Goal: Use online tool/utility: Use online tool/utility

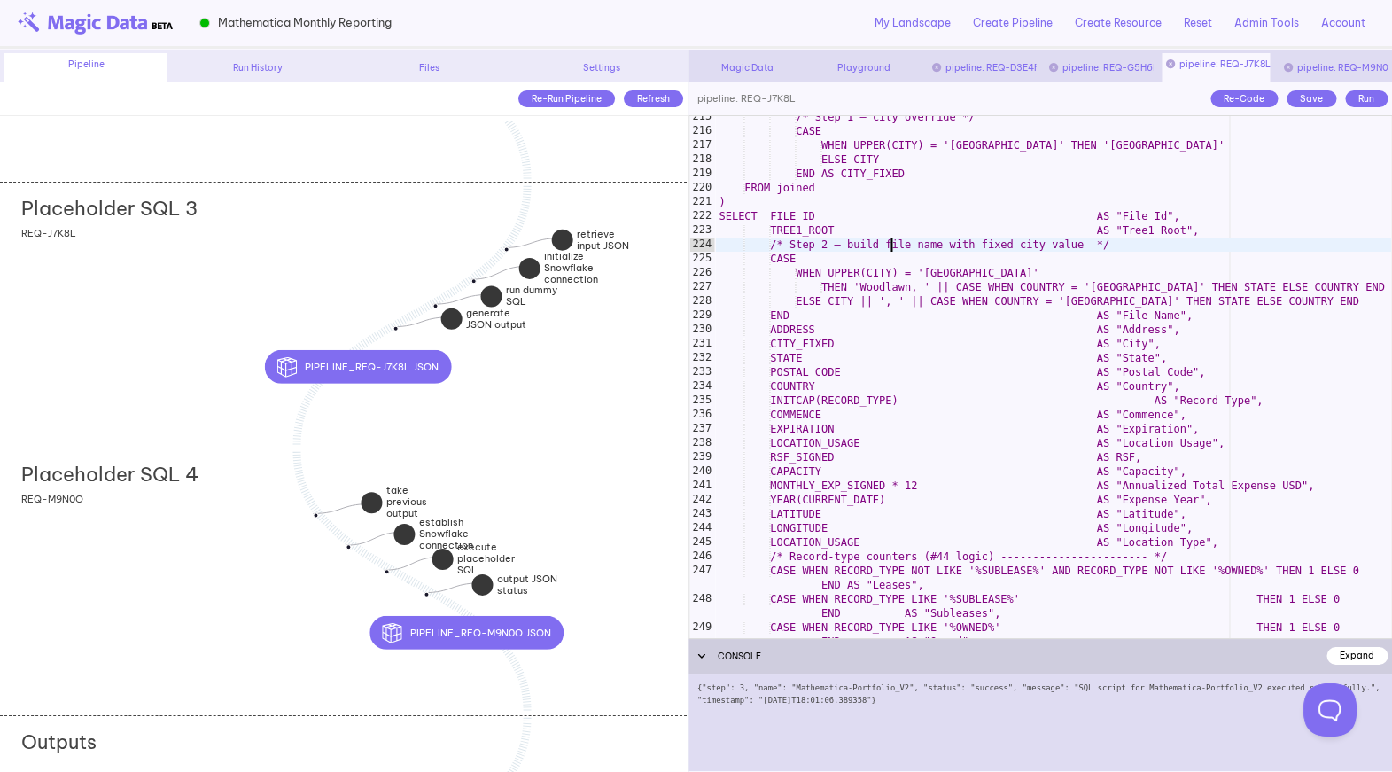
scroll to position [3126, 0]
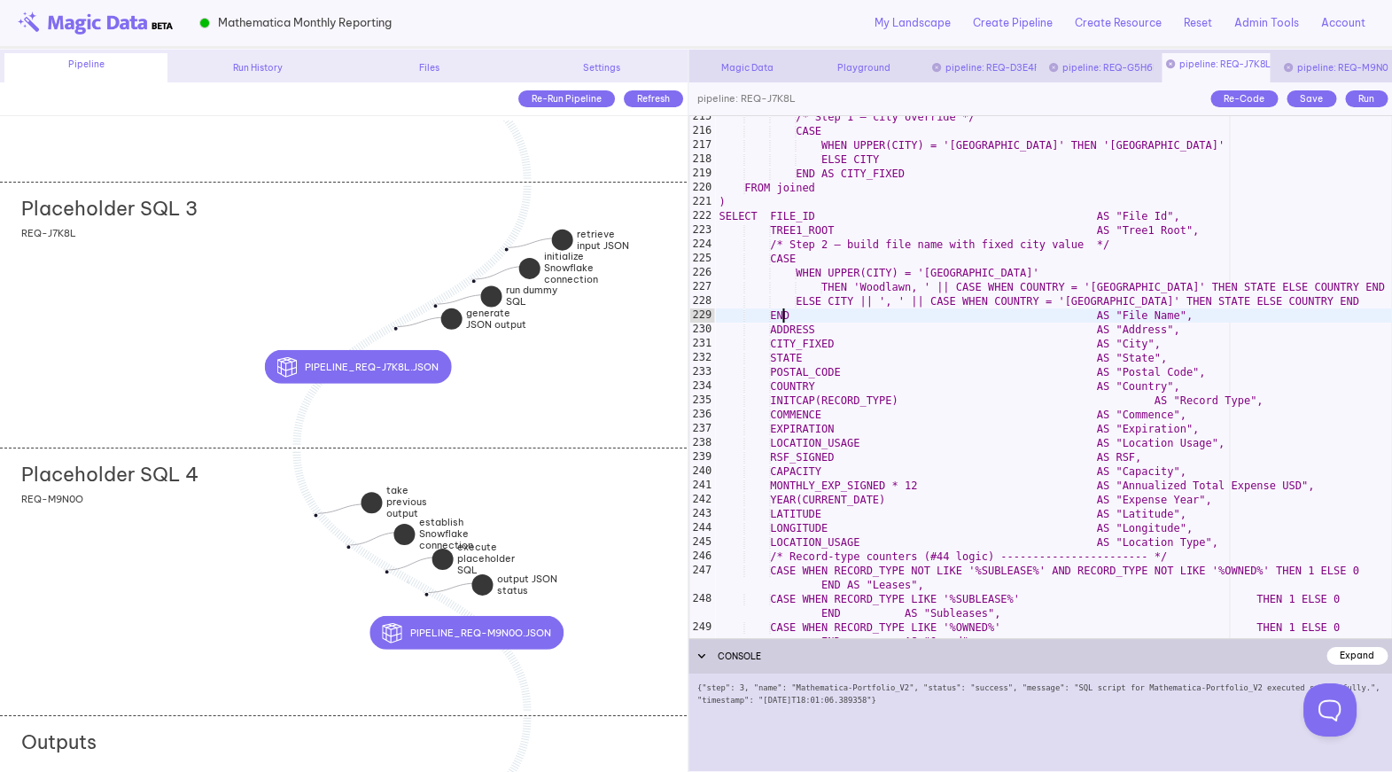
click at [785, 308] on div "/* Step 1 – city override */ CASE WHEN UPPER(CITY) = '[GEOGRAPHIC_DATA]' THEN '…" at bounding box center [1053, 392] width 676 height 565
click at [807, 315] on div "/* Step 1 – city override */ CASE WHEN UPPER(CITY) = '[GEOGRAPHIC_DATA]' THEN '…" at bounding box center [1053, 392] width 676 height 565
click at [816, 315] on div "/* Step 1 – city override */ CASE WHEN UPPER(CITY) = '[GEOGRAPHIC_DATA]' THEN '…" at bounding box center [1053, 392] width 676 height 565
click at [819, 304] on div "/* Step 1 – city override */ CASE WHEN UPPER(CITY) = '[GEOGRAPHIC_DATA]' THEN '…" at bounding box center [1053, 392] width 676 height 565
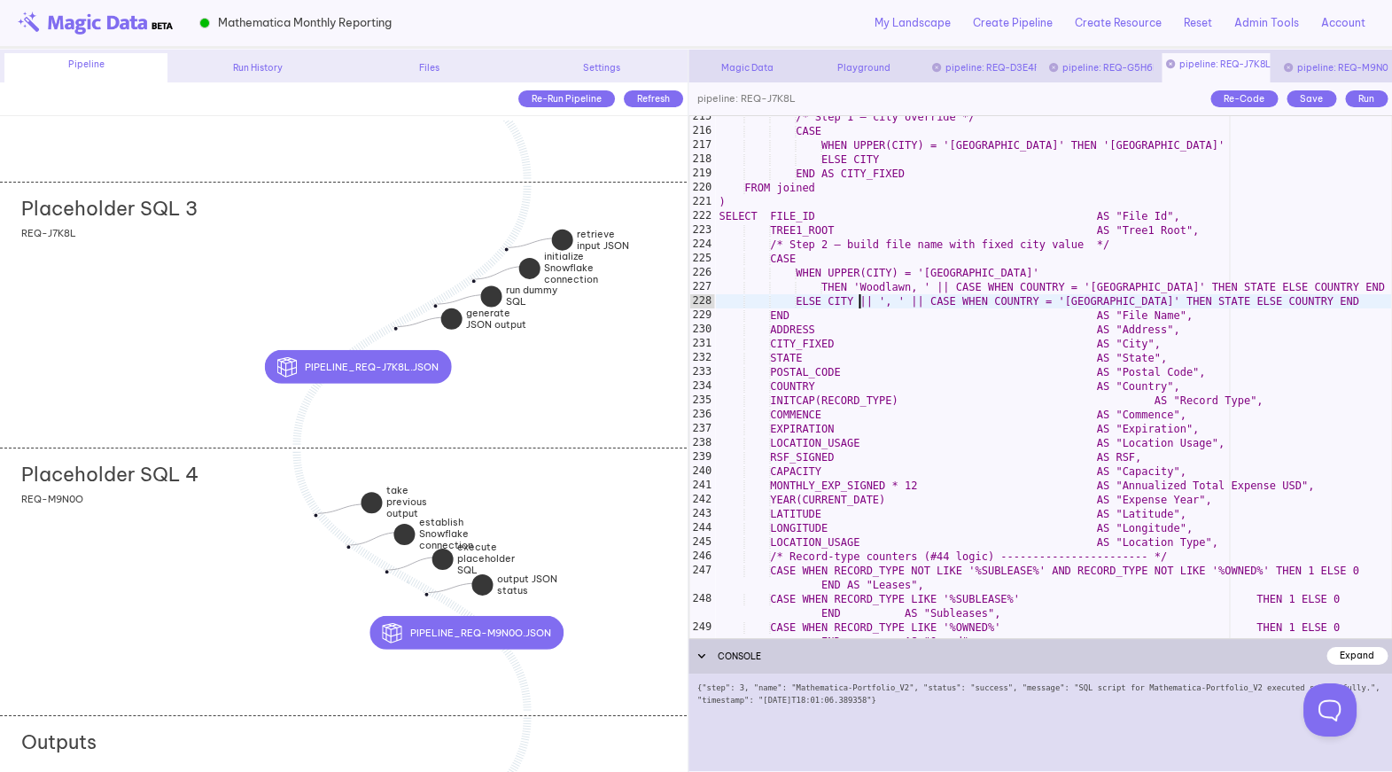
click at [858, 304] on div "/* Step 1 – city override */ CASE WHEN UPPER(CITY) = '[GEOGRAPHIC_DATA]' THEN '…" at bounding box center [1053, 392] width 676 height 565
click at [839, 316] on div "/* Step 1 – city override */ CASE WHEN UPPER(CITY) = '[GEOGRAPHIC_DATA]' THEN '…" at bounding box center [1053, 392] width 676 height 565
click at [839, 327] on div "/* Step 1 – city override */ CASE WHEN UPPER(CITY) = '[GEOGRAPHIC_DATA]' THEN '…" at bounding box center [1053, 392] width 676 height 565
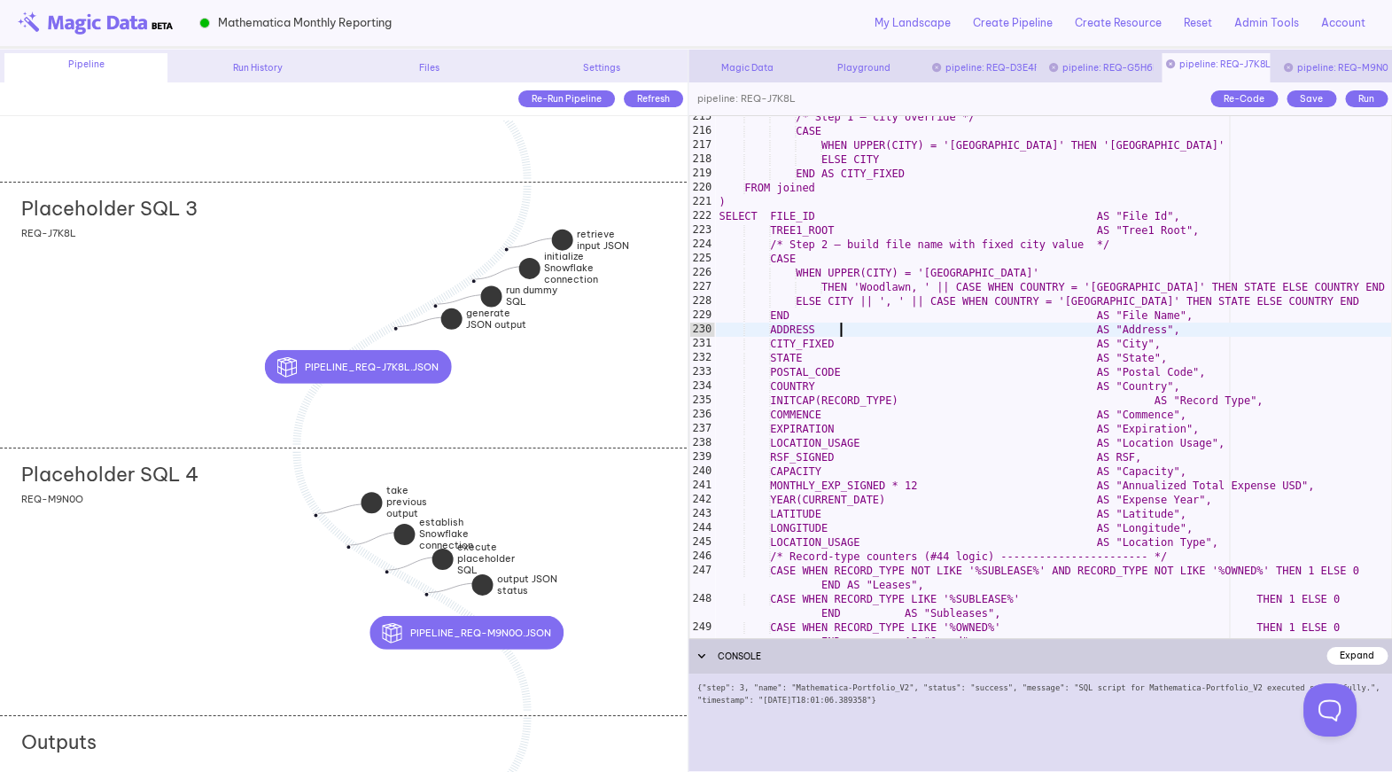
click at [855, 347] on div "/* Step 1 – city override */ CASE WHEN UPPER(CITY) = '[GEOGRAPHIC_DATA]' THEN '…" at bounding box center [1053, 392] width 676 height 565
click at [859, 347] on div "/* Step 1 – city override */ CASE WHEN UPPER(CITY) = '[GEOGRAPHIC_DATA]' THEN '…" at bounding box center [1053, 392] width 676 height 565
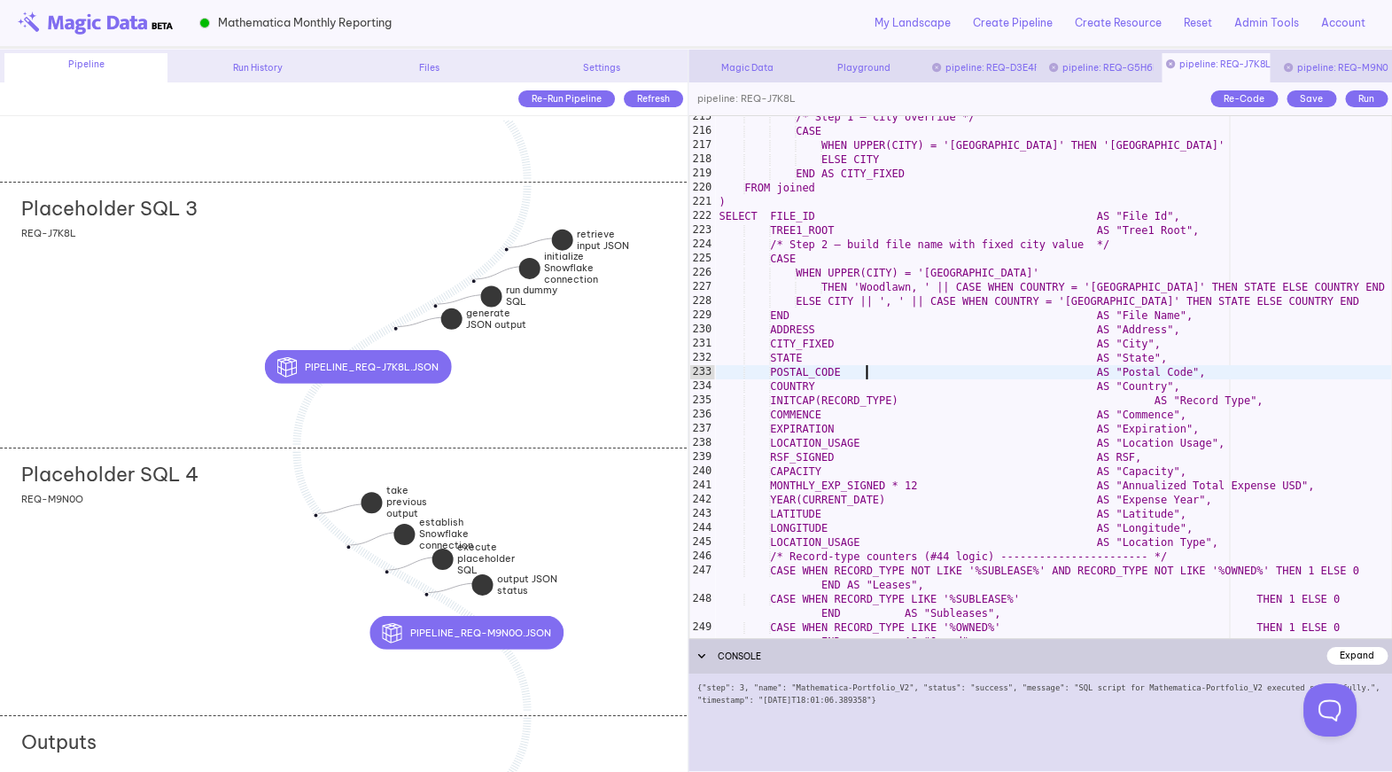
click at [866, 371] on div "/* Step 1 – city override */ CASE WHEN UPPER(CITY) = '[GEOGRAPHIC_DATA]' THEN '…" at bounding box center [1053, 392] width 676 height 565
type textarea "**********"
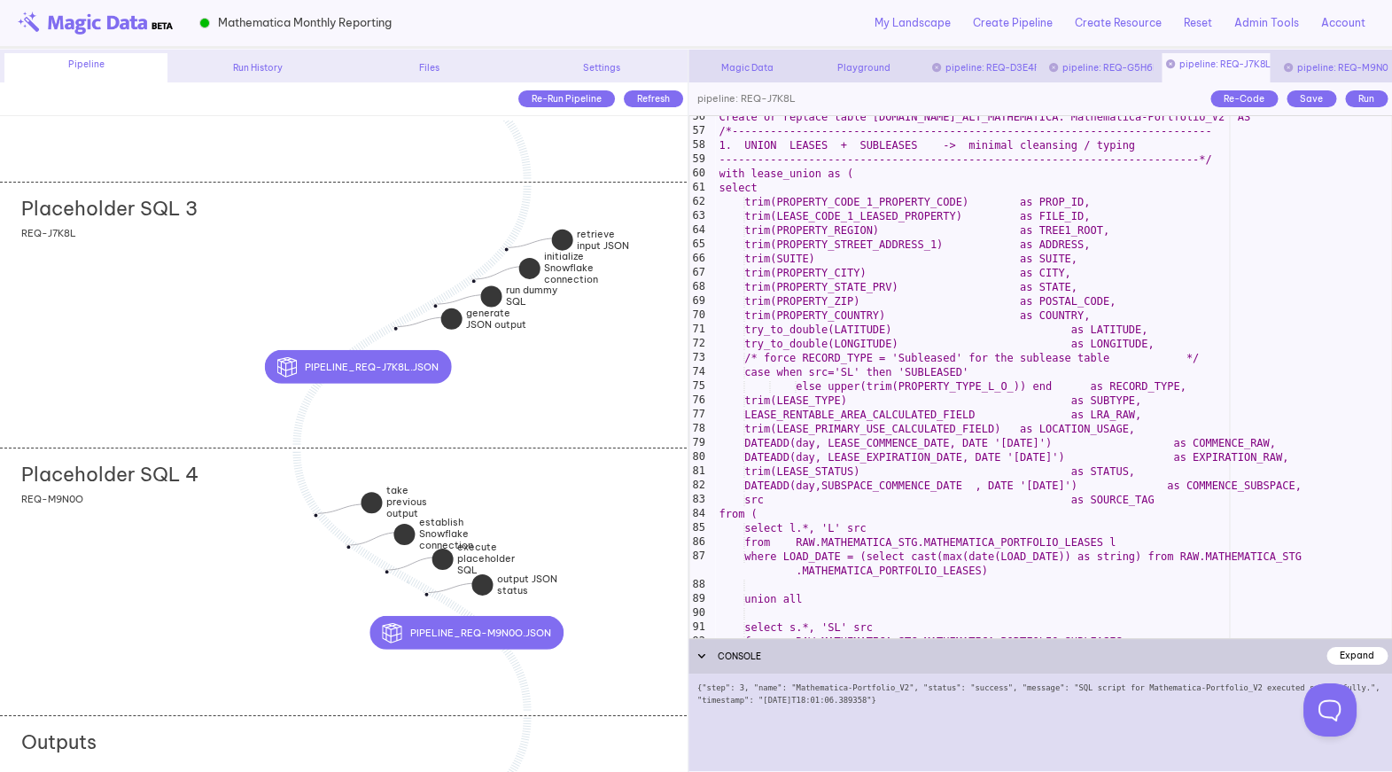
scroll to position [318, 0]
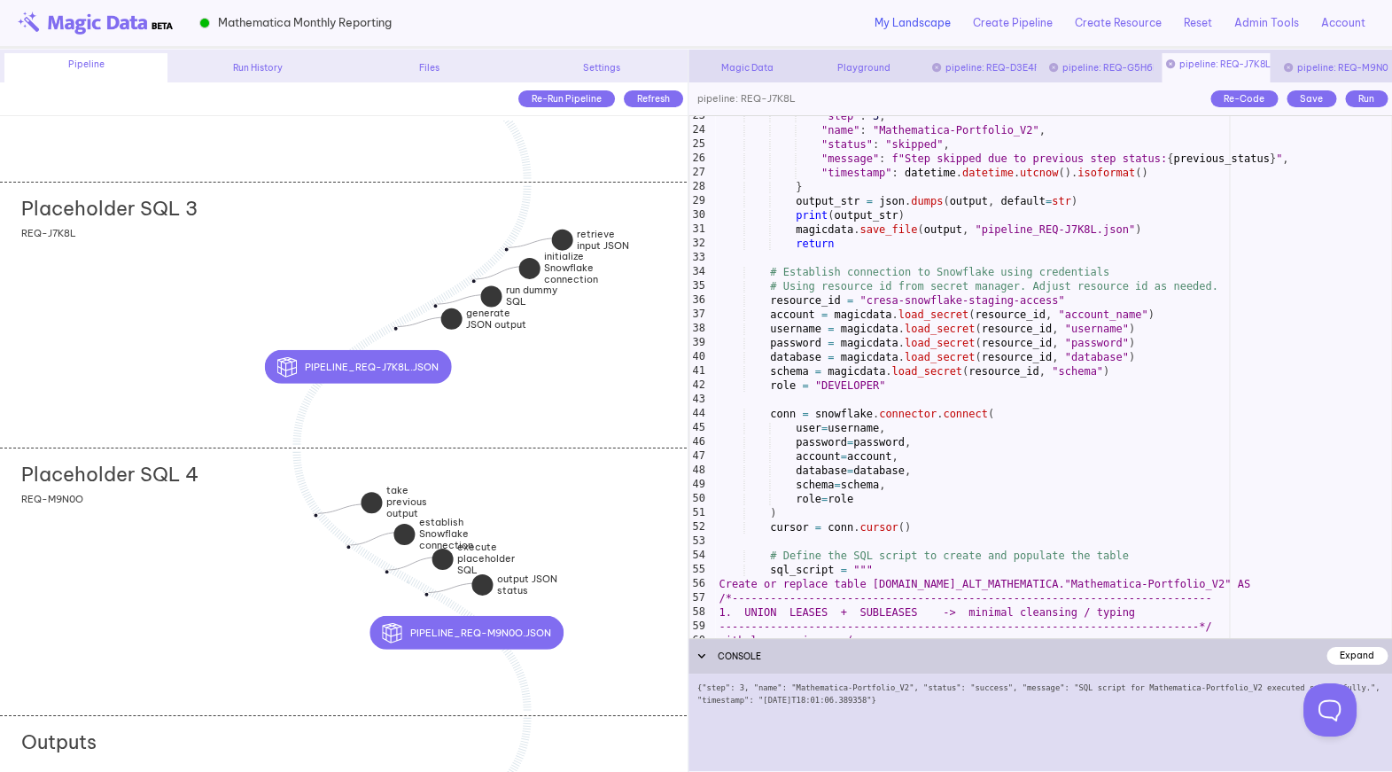
click at [921, 23] on link "My Landscape" at bounding box center [913, 23] width 76 height 16
